Goal: Task Accomplishment & Management: Use online tool/utility

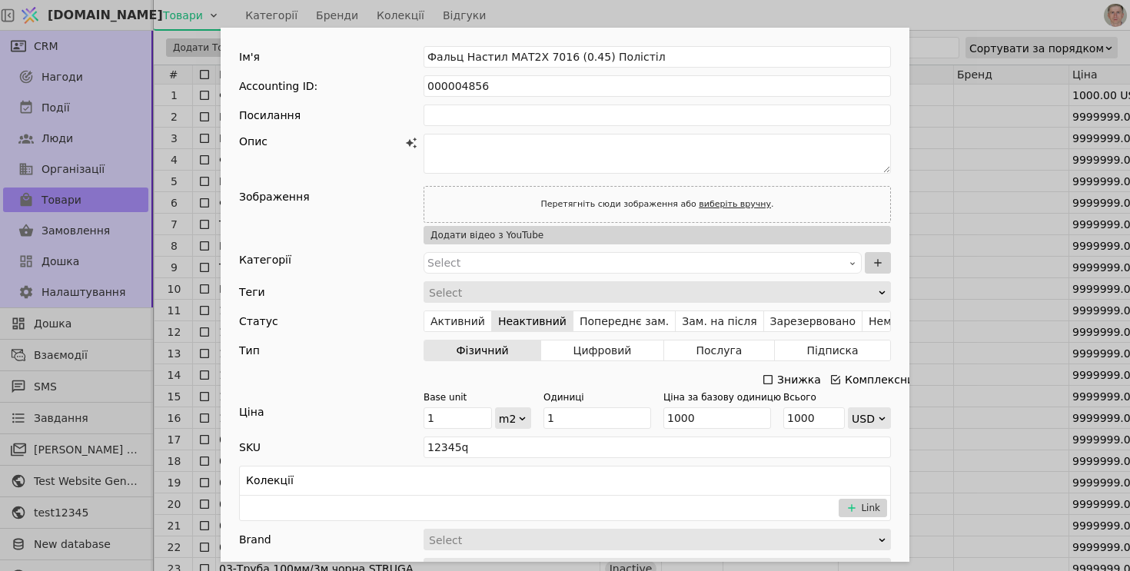
scroll to position [818, 0]
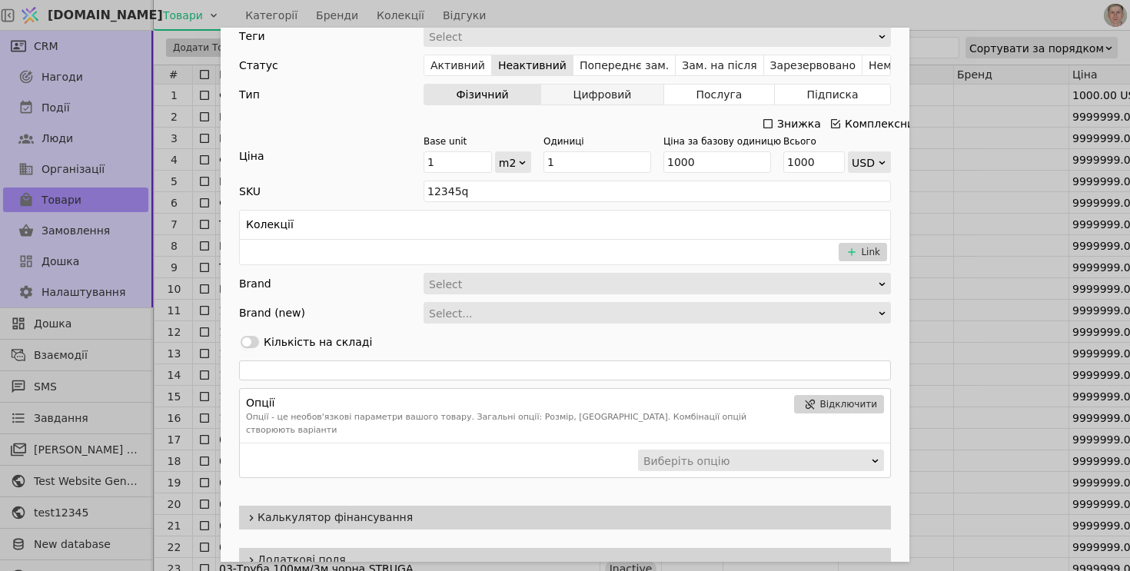
scroll to position [300, 0]
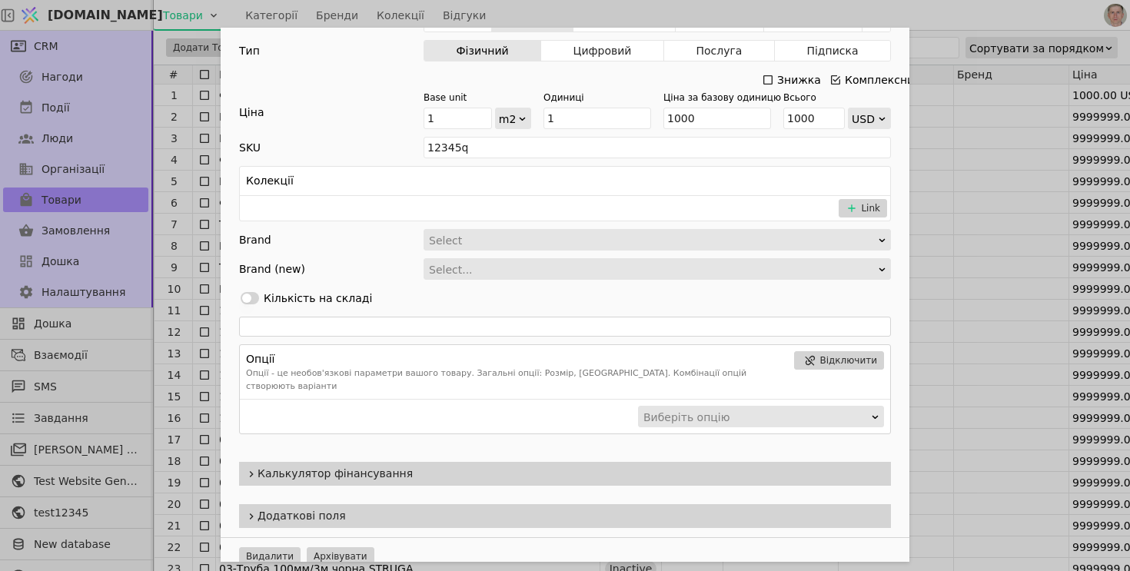
click at [401, 466] on span "Калькулятор фінансування" at bounding box center [571, 474] width 627 height 16
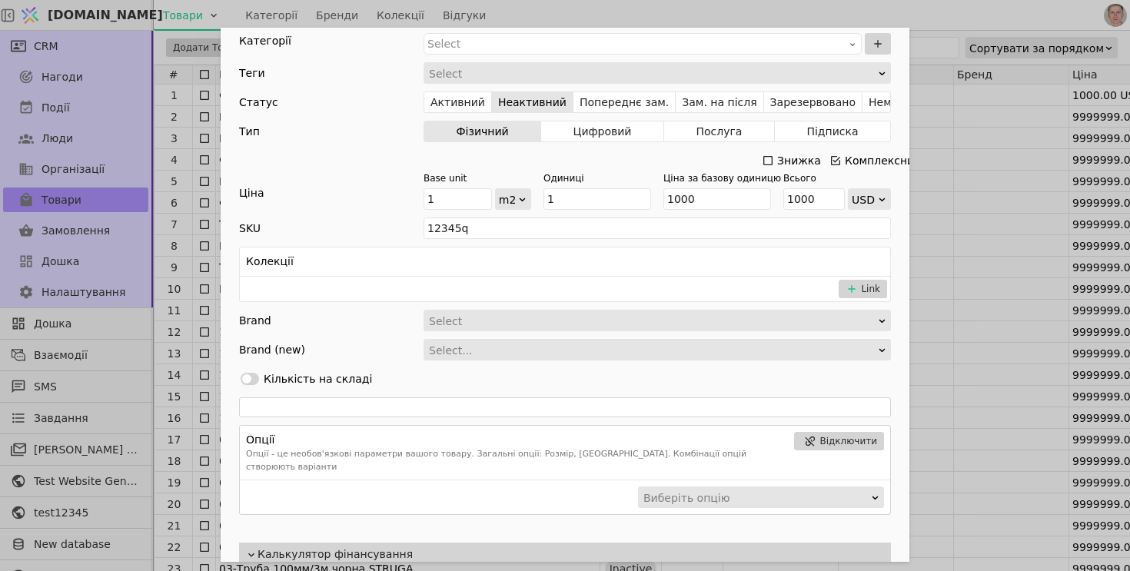
scroll to position [218, 0]
click at [596, 198] on input "1" at bounding box center [597, 200] width 108 height 22
type input "10"
type input "10000"
type input "100"
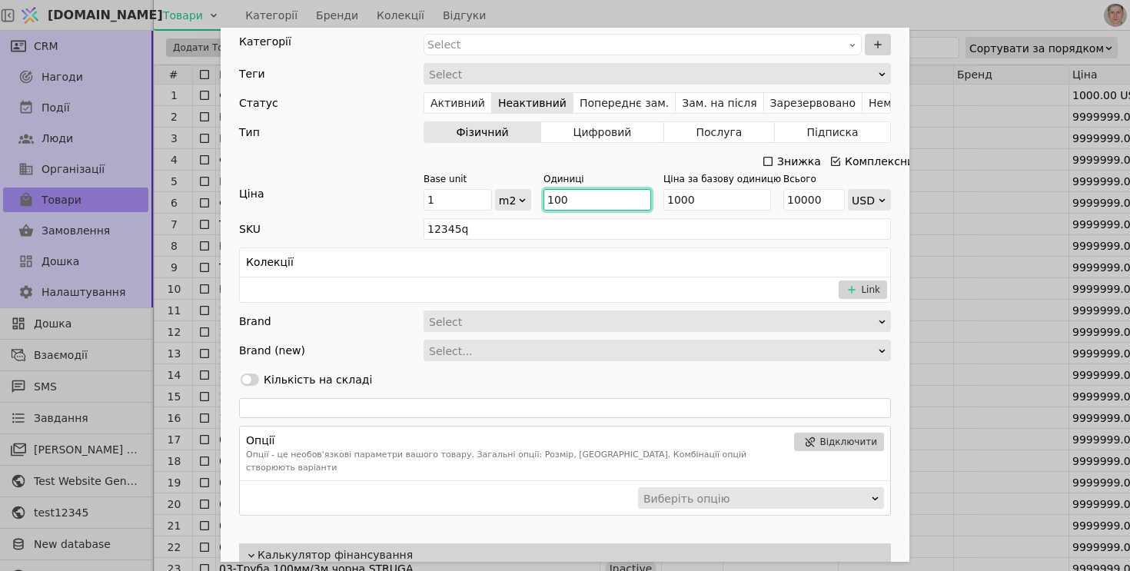
type input "100000"
type input "100"
click at [376, 193] on div "Ціна" at bounding box center [331, 198] width 184 height 25
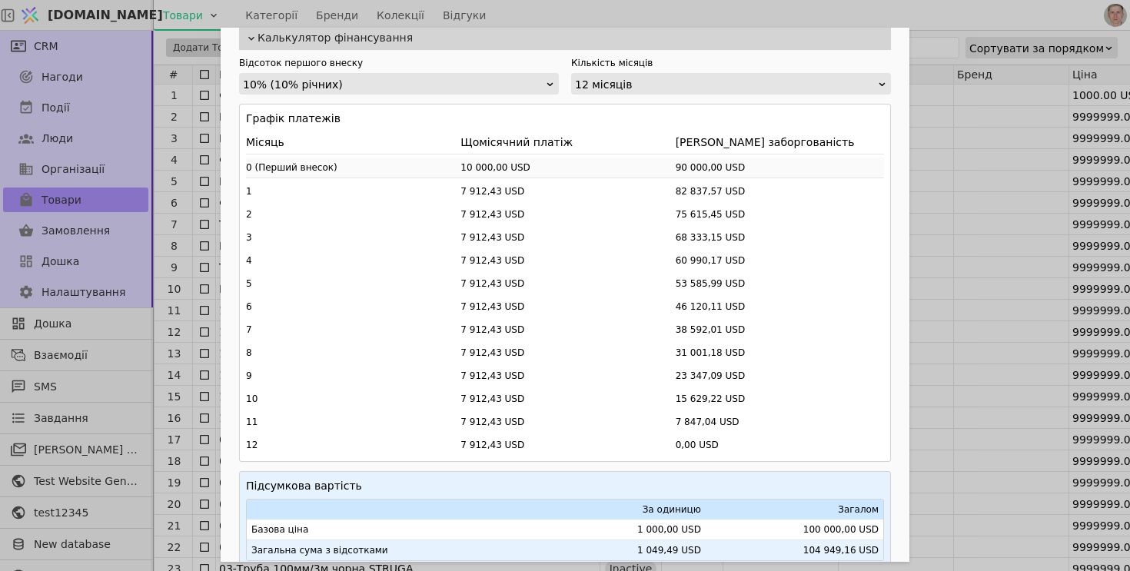
scroll to position [818, 0]
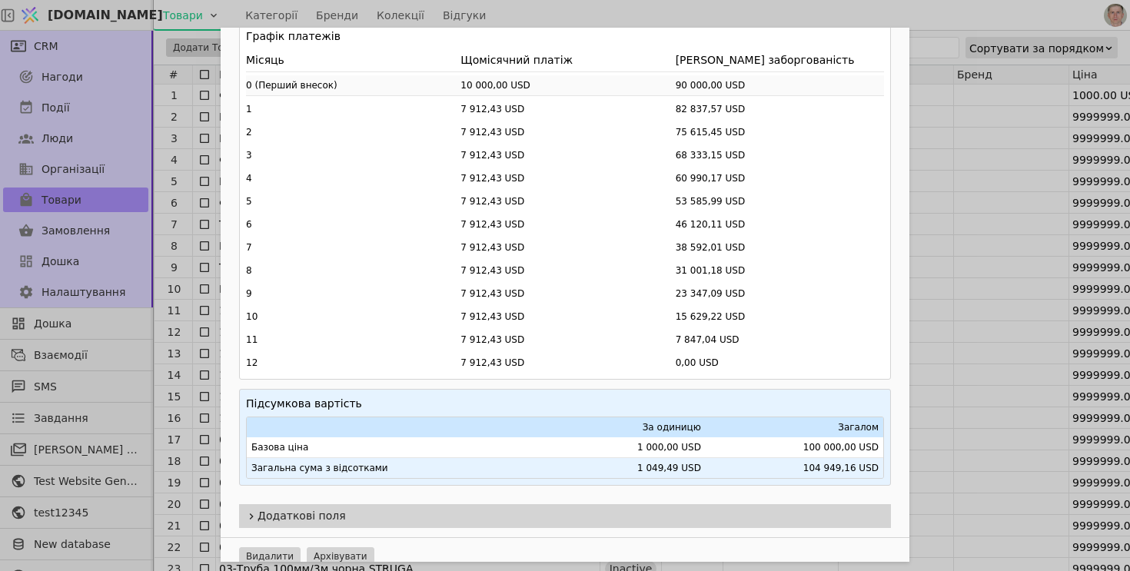
click at [1004, 428] on div "Ім'я Фальц Настил МАТ2Х 7016 (0.45) Полістіл Accounting ID: 000004856 Посилання…" at bounding box center [565, 285] width 1130 height 571
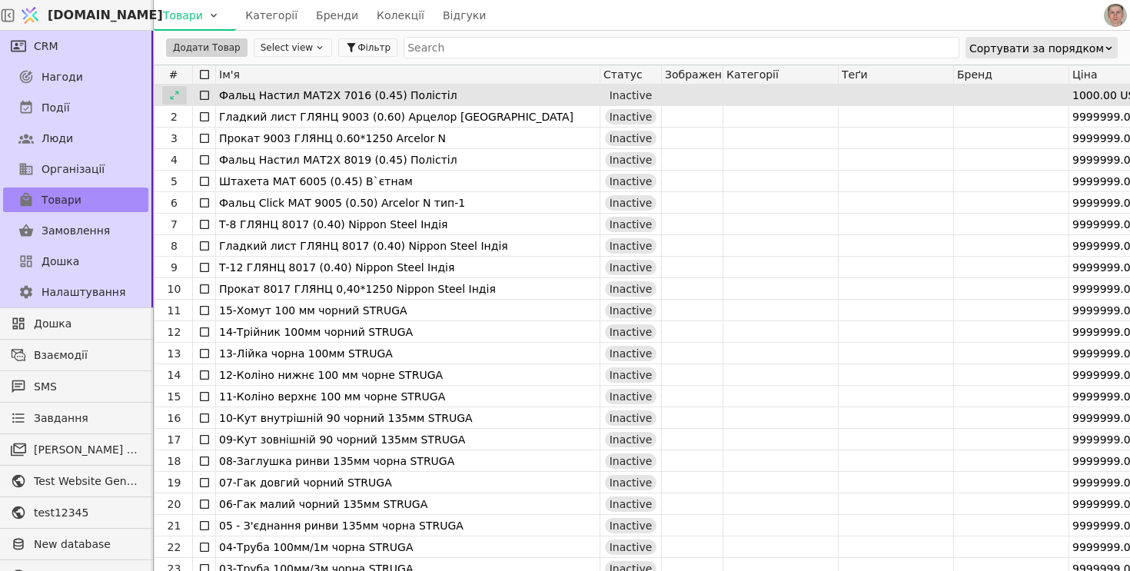
click at [177, 92] on icon at bounding box center [174, 95] width 8 height 8
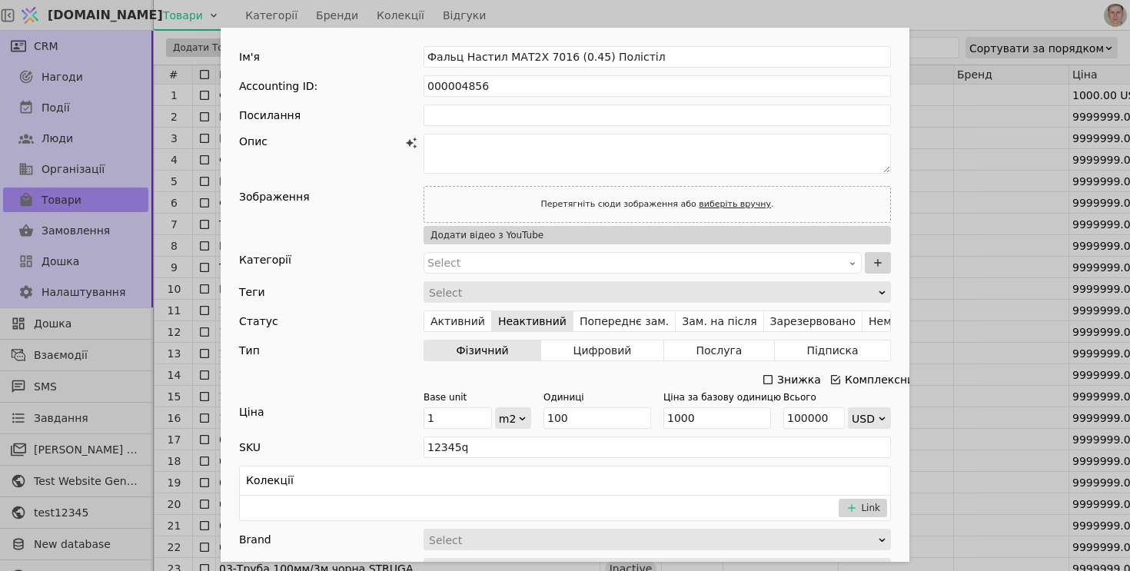
click at [501, 294] on div "Add Opportunity" at bounding box center [652, 293] width 450 height 22
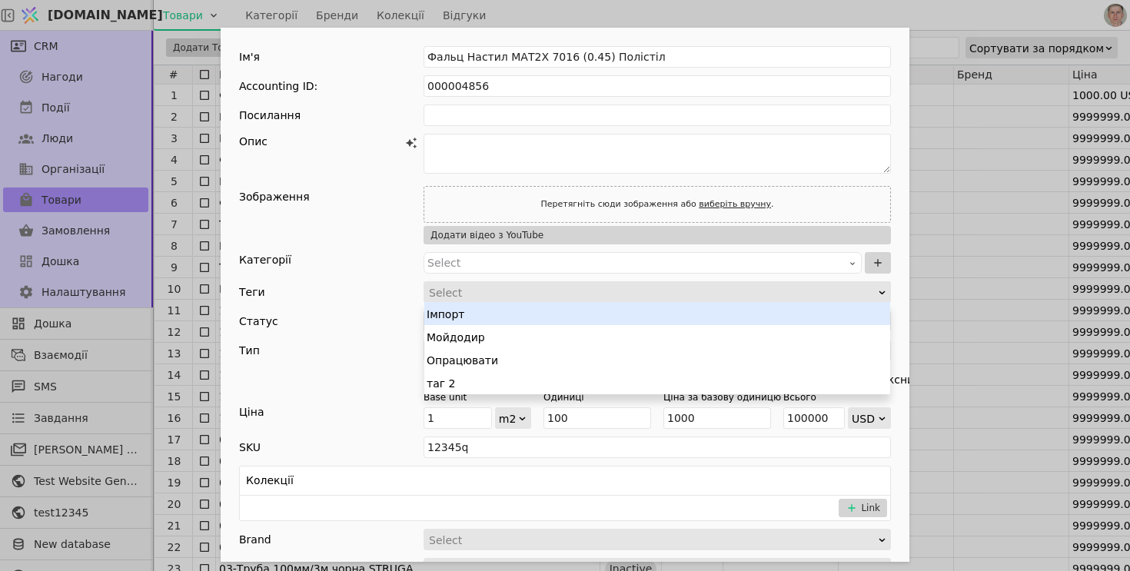
click at [487, 314] on div "Імпорт" at bounding box center [657, 313] width 466 height 23
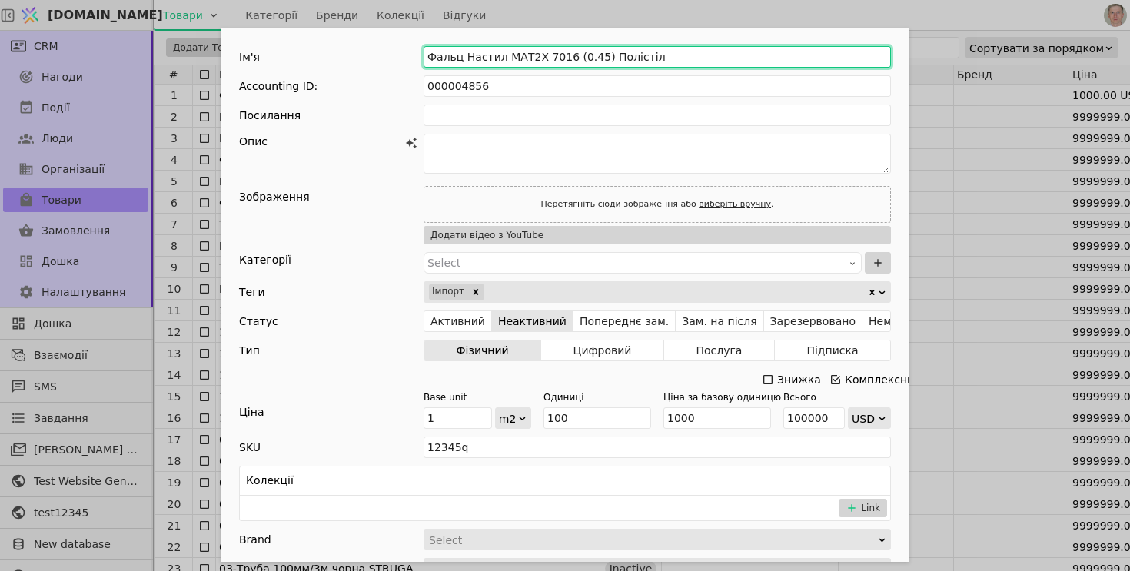
click at [602, 55] on input "Фальц Настил МАТ2Х 7016 (0.45) Полістіл" at bounding box center [657, 57] width 467 height 22
type input "G"
type input "Помешкання"
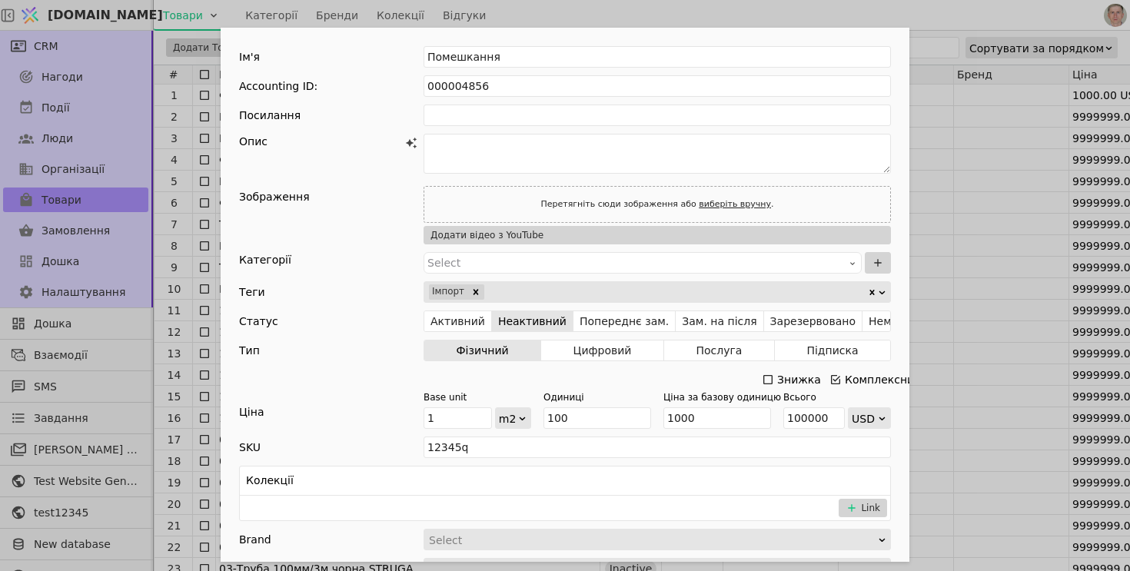
click at [358, 172] on div "Опис" at bounding box center [331, 156] width 184 height 45
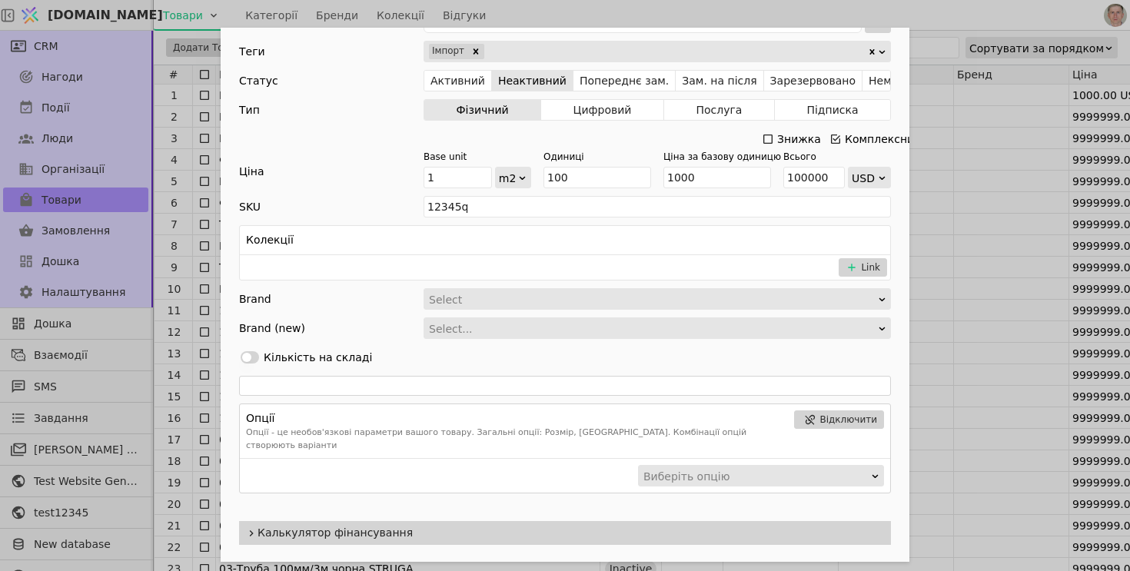
scroll to position [243, 0]
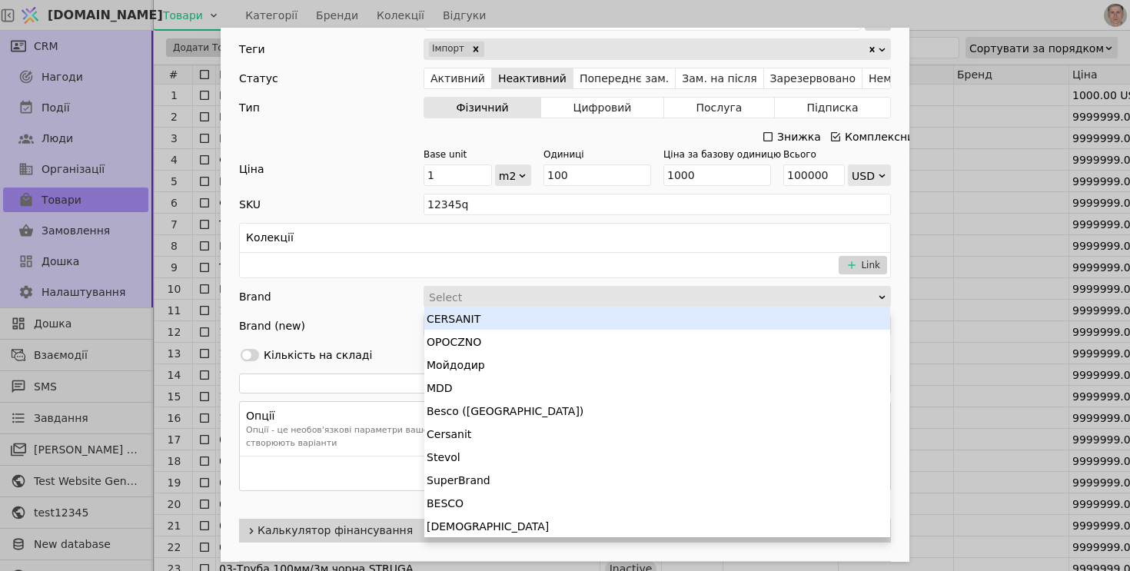
click at [477, 303] on div "Select" at bounding box center [652, 298] width 447 height 22
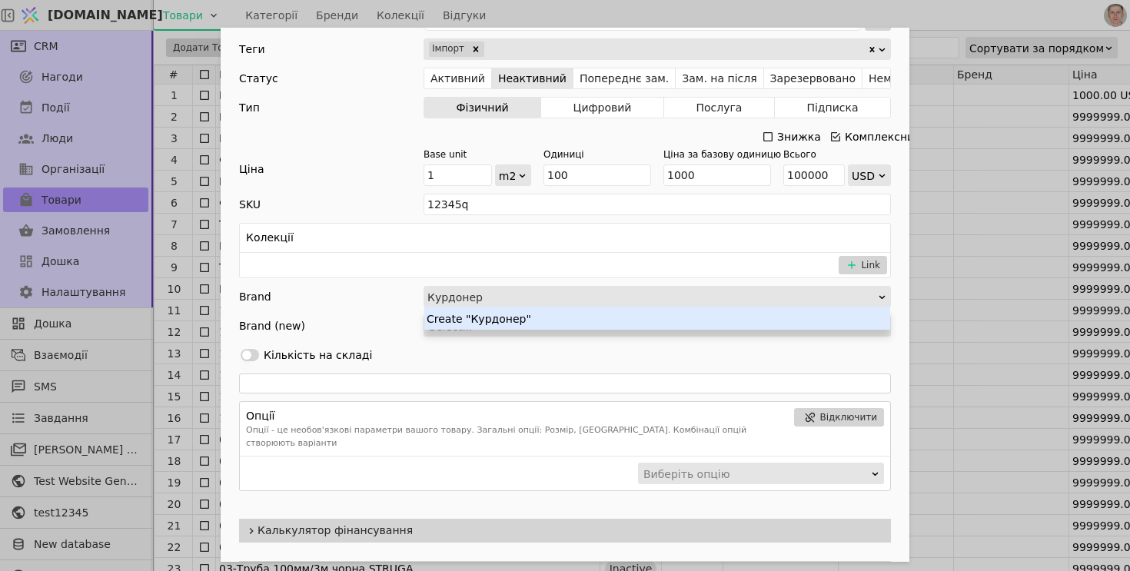
type input "Курдонери"
click at [447, 319] on div "Create "Курдонери"" at bounding box center [657, 318] width 466 height 23
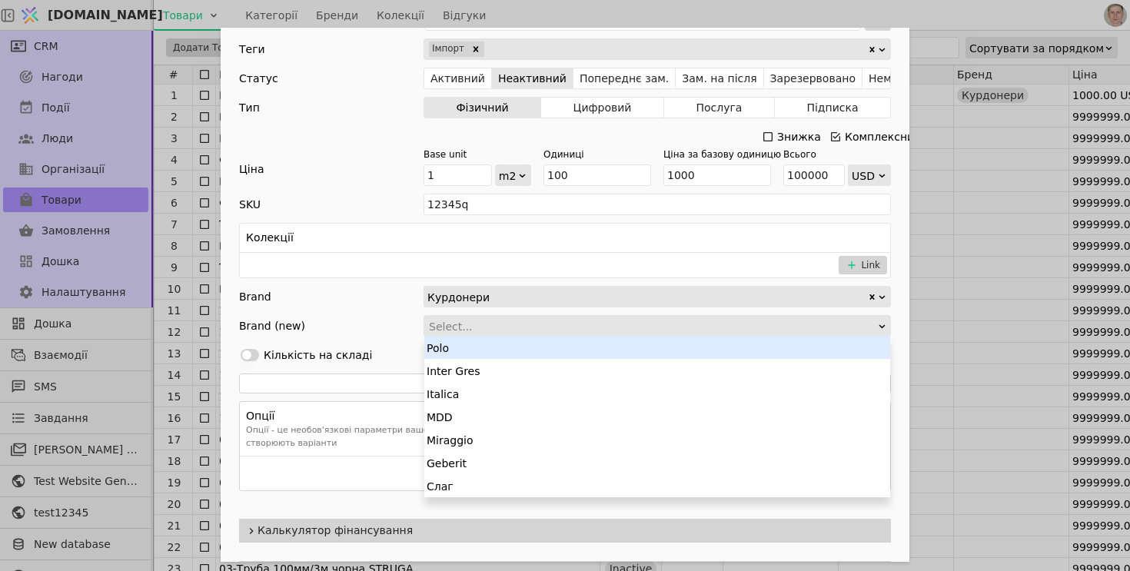
click at [458, 323] on div "Select..." at bounding box center [652, 327] width 447 height 22
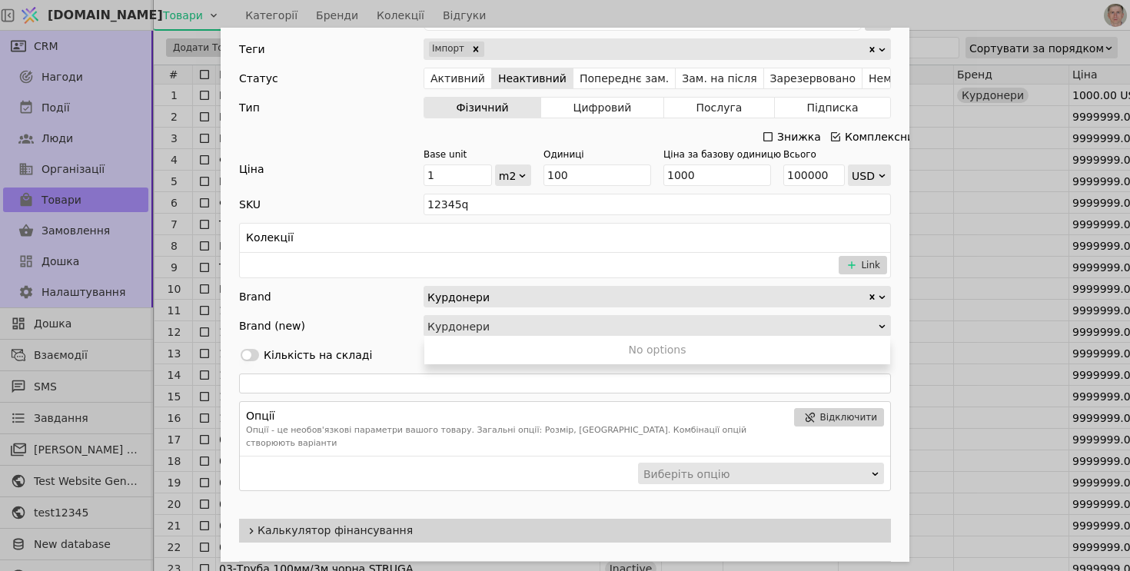
type input "Курдонери"
click at [394, 318] on div "Brand (new) 0 results available for search term Курдонери. Use Up and Down to c…" at bounding box center [565, 326] width 652 height 22
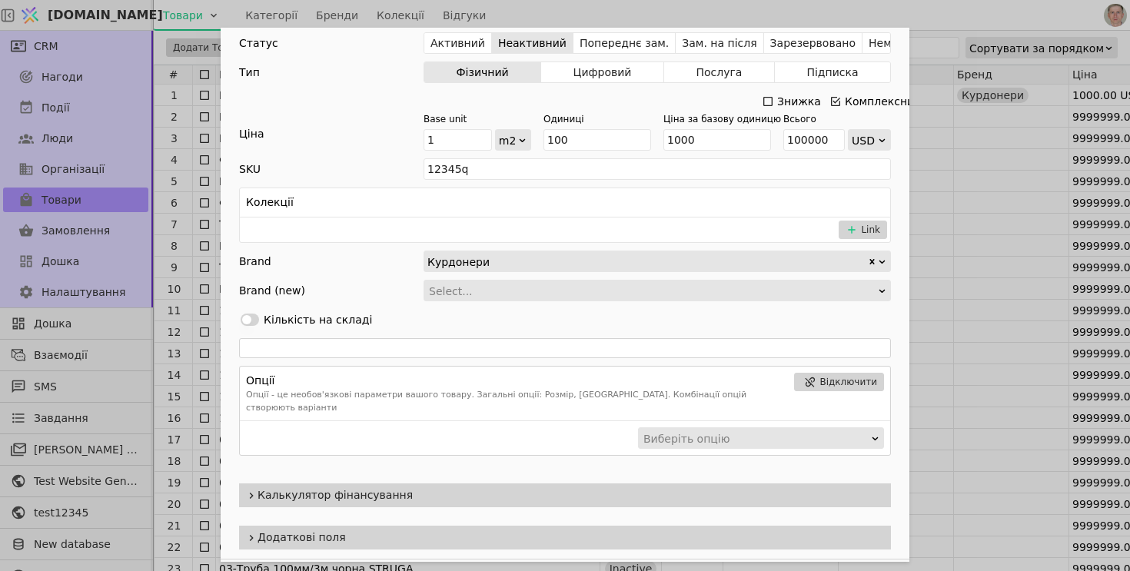
scroll to position [300, 0]
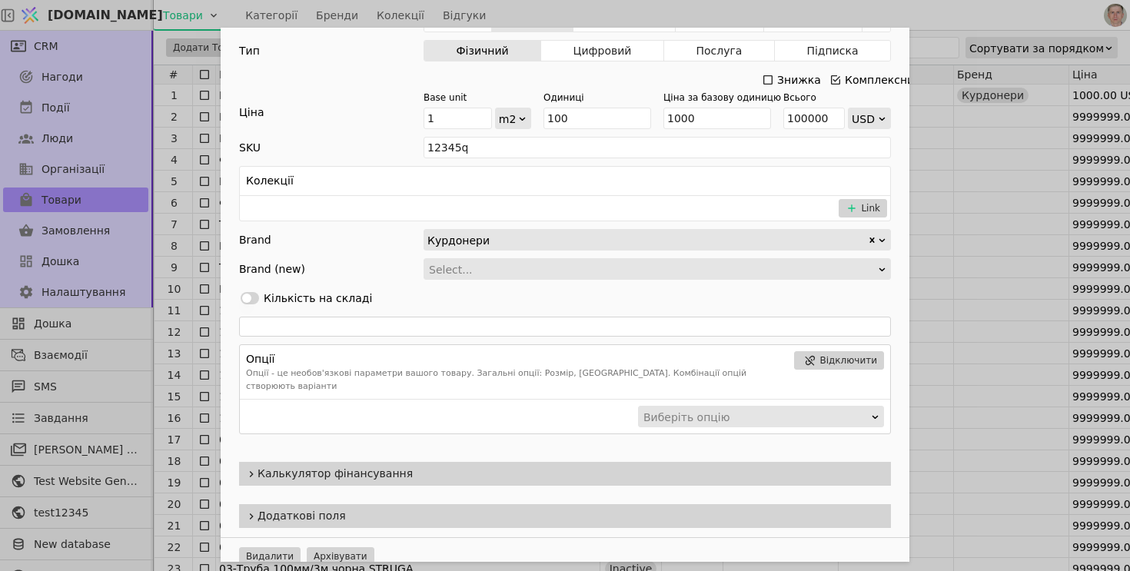
click at [258, 297] on div "Use setting Кількість на складі" at bounding box center [565, 298] width 652 height 22
click at [254, 298] on button "Use setting" at bounding box center [250, 298] width 18 height 12
click at [391, 466] on span "Калькулятор фінансування" at bounding box center [571, 474] width 627 height 16
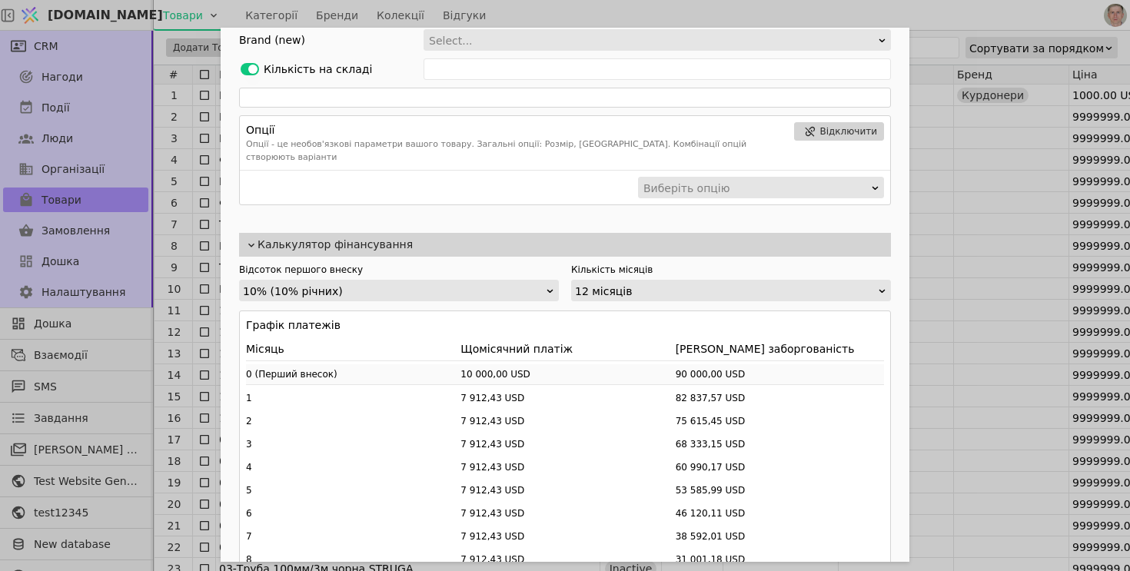
scroll to position [530, 0]
